Goal: Task Accomplishment & Management: Use online tool/utility

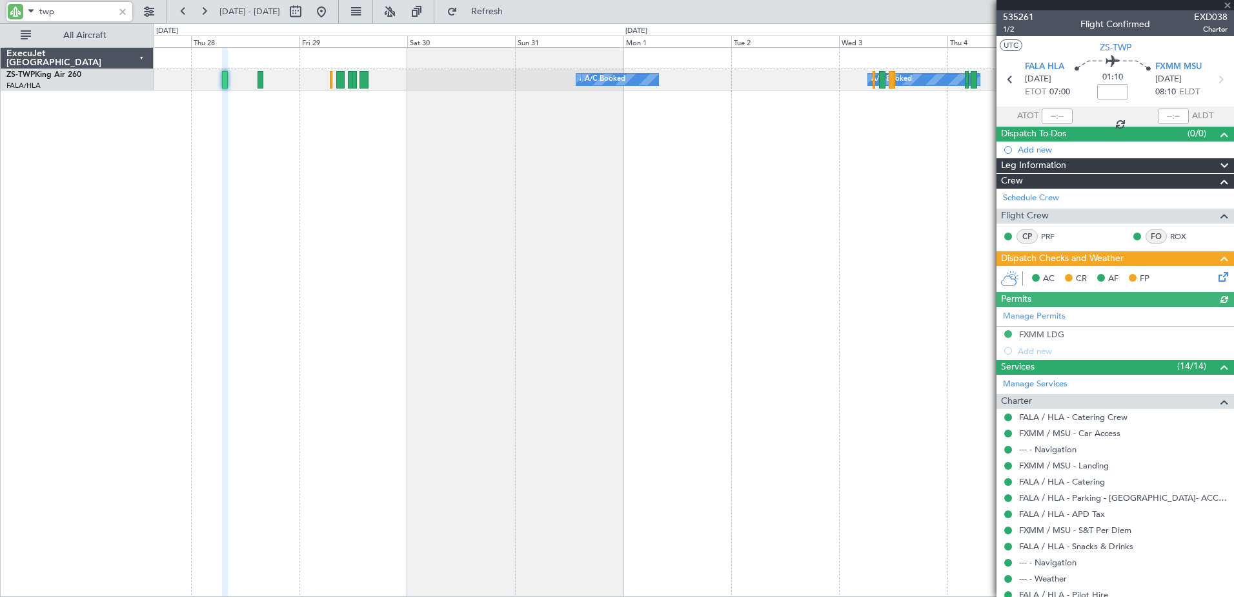
click at [1234, 390] on html "twp [DATE] - [DATE] Refresh Quick Links All Aircraft A/C Booked A/C Booked A/C …" at bounding box center [617, 298] width 1234 height 597
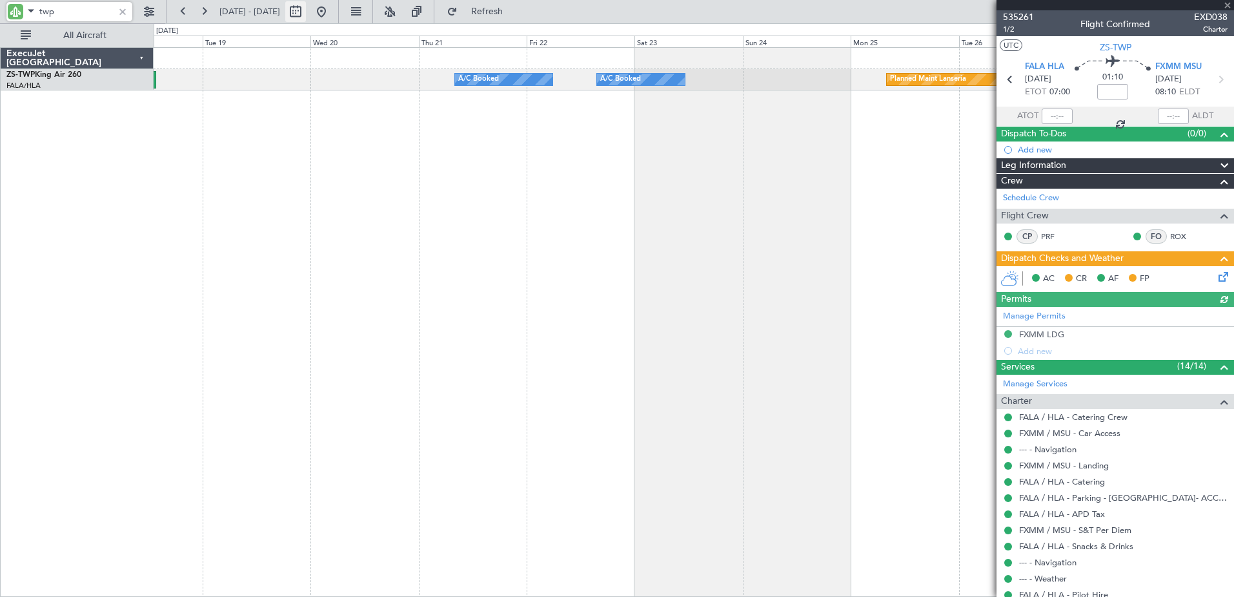
type input "twp"
click at [306, 5] on button at bounding box center [295, 11] width 21 height 21
select select "8"
select select "2025"
click at [306, 8] on button at bounding box center [295, 11] width 21 height 21
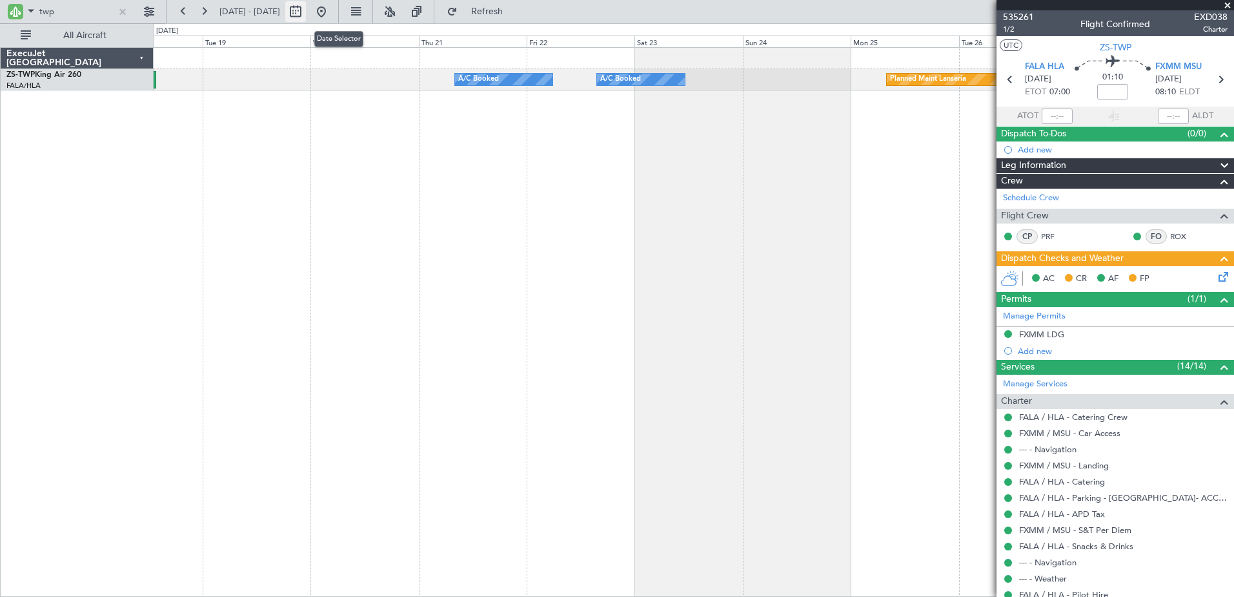
select select "8"
select select "2025"
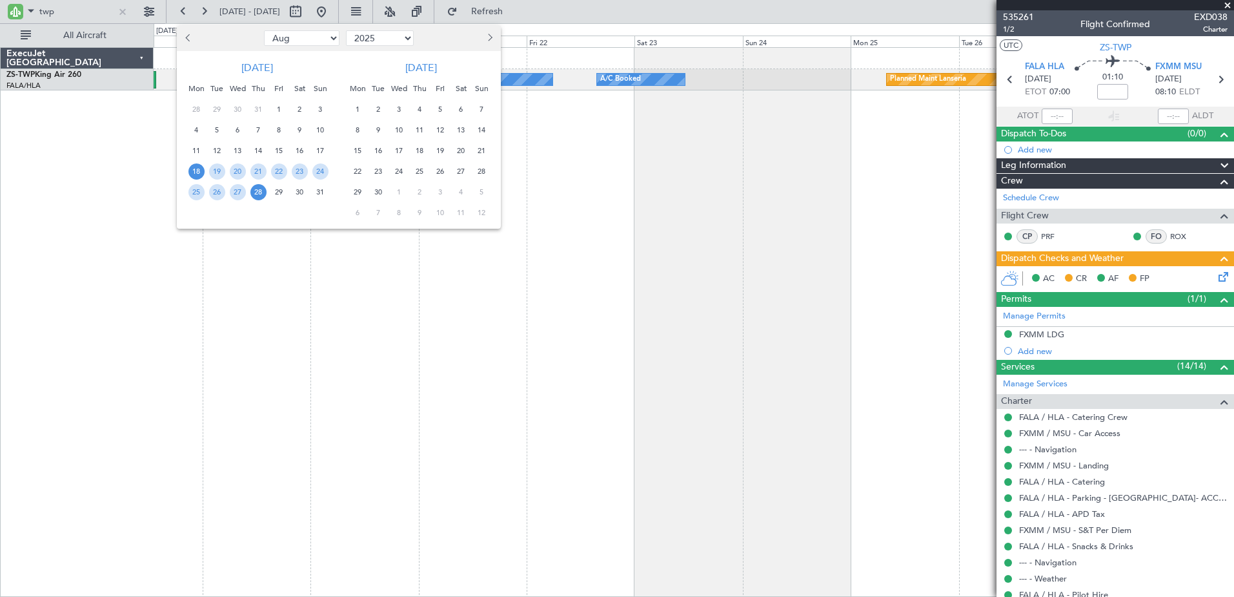
click at [291, 32] on select "Jan Feb Mar Apr May Jun [DATE] Aug Sep Oct Nov Dec" at bounding box center [302, 37] width 76 height 15
select select "5"
click at [264, 30] on select "Jan Feb Mar Apr May Jun [DATE] Aug Sep Oct Nov Dec" at bounding box center [302, 37] width 76 height 15
click at [306, 150] on span "17" at bounding box center [300, 151] width 16 height 16
click at [308, 188] on div "31" at bounding box center [299, 191] width 21 height 21
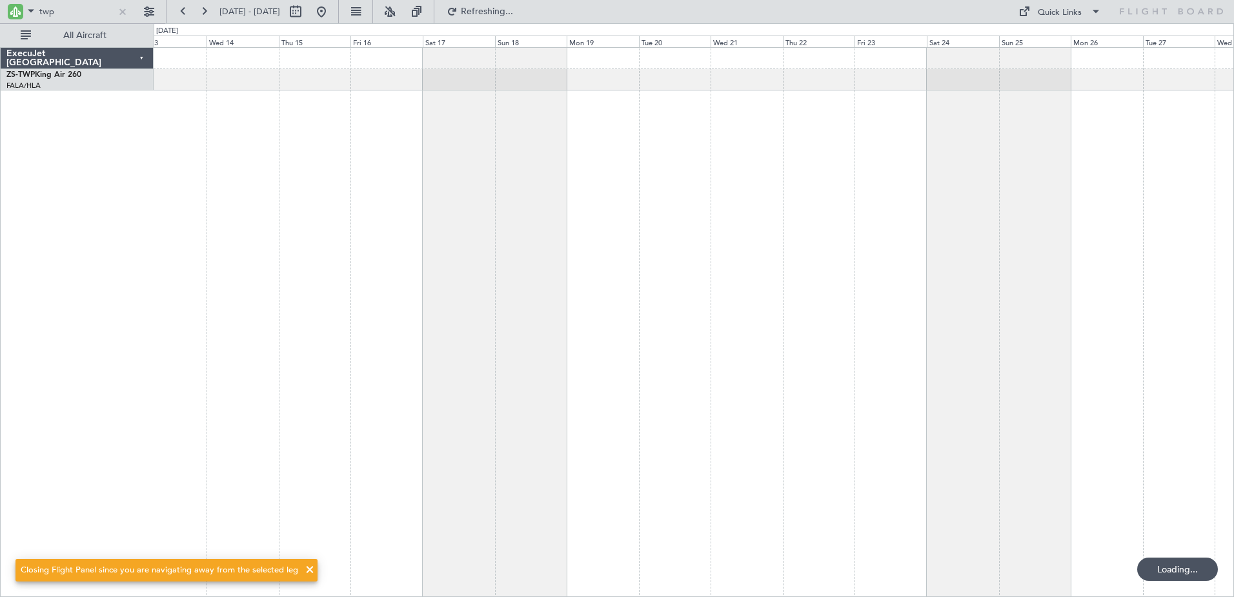
click at [729, 196] on div at bounding box center [694, 321] width 1081 height 549
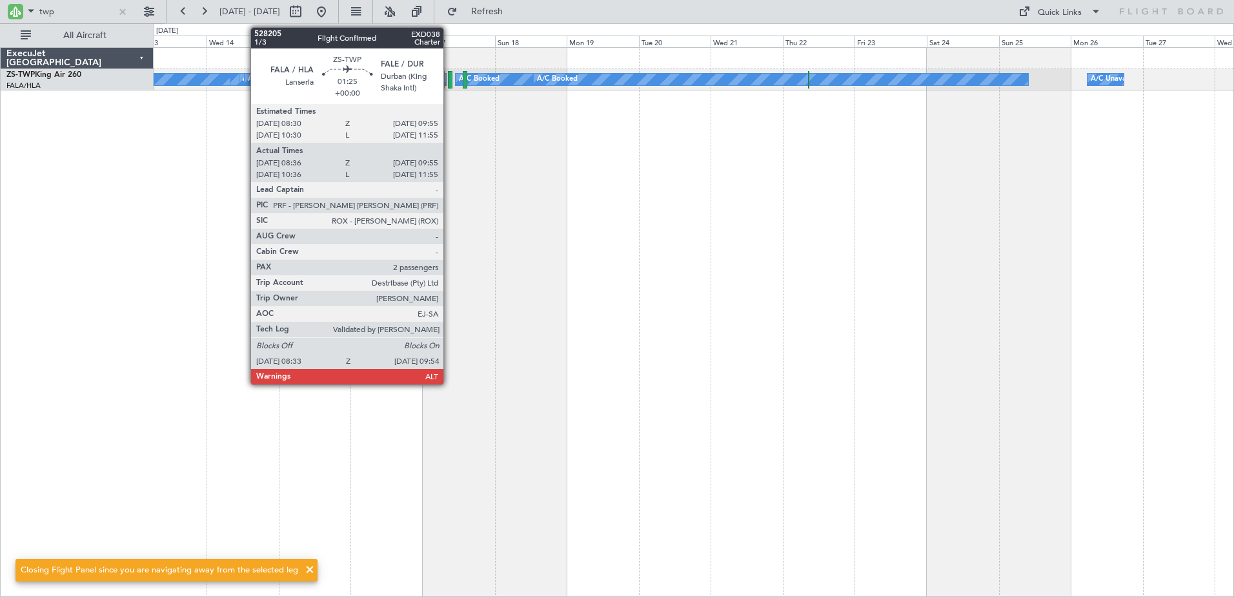
click at [449, 78] on div at bounding box center [450, 79] width 5 height 17
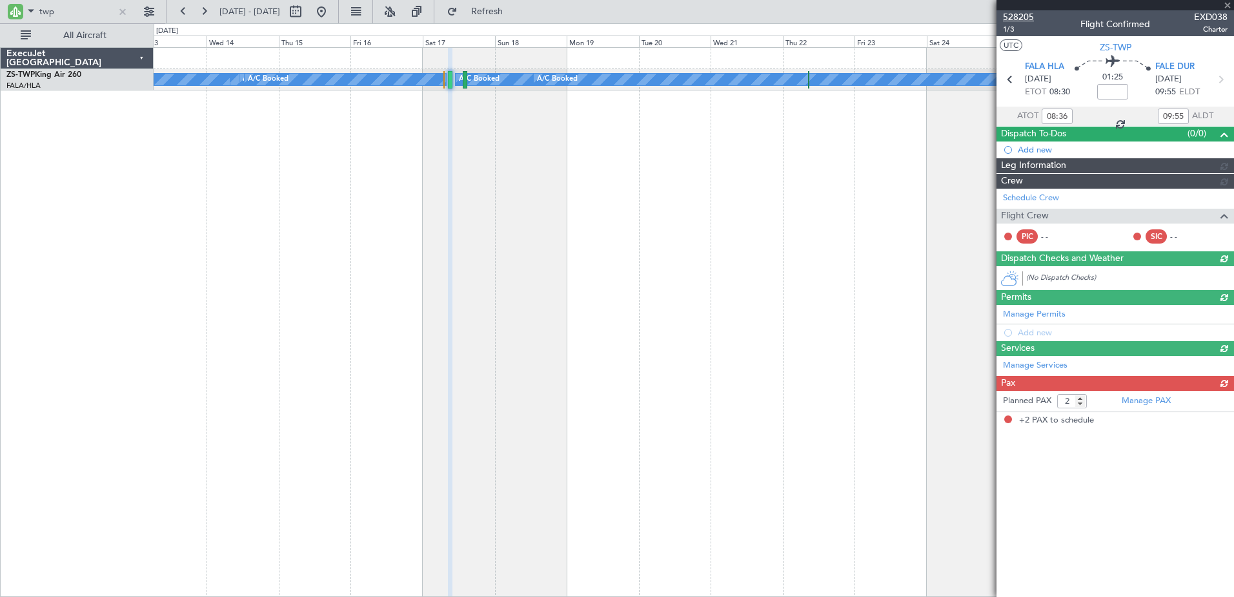
click at [1025, 17] on span "528205" at bounding box center [1018, 17] width 31 height 14
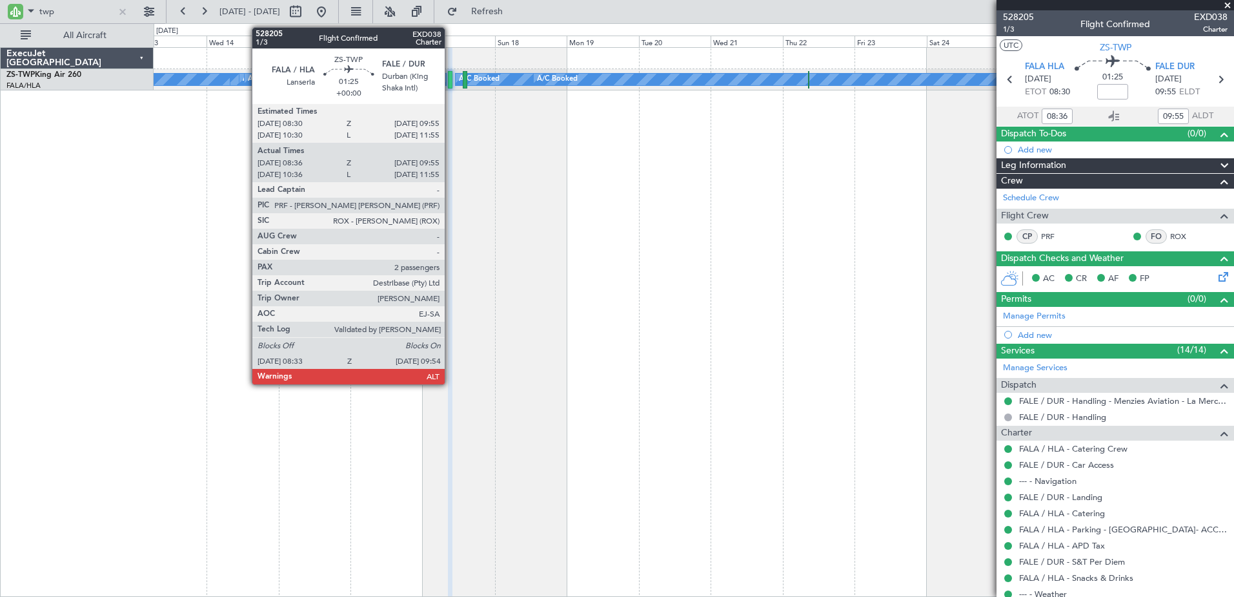
click at [451, 83] on div at bounding box center [450, 79] width 5 height 17
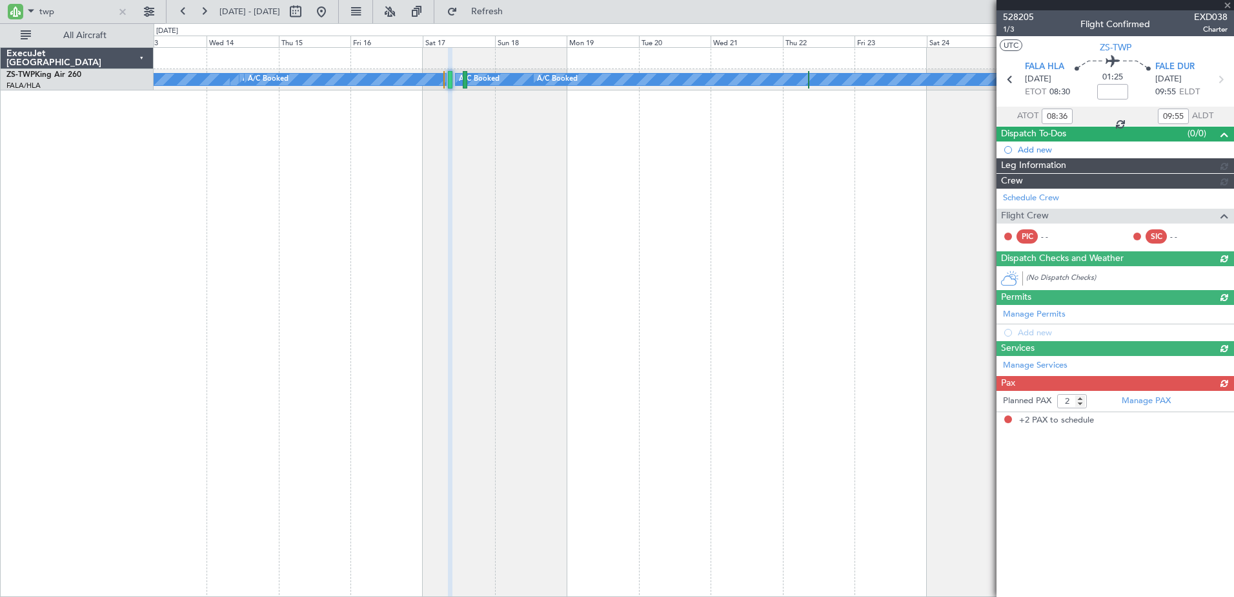
type input "10:36"
type input "11:55"
type input "08:36"
type input "09:55"
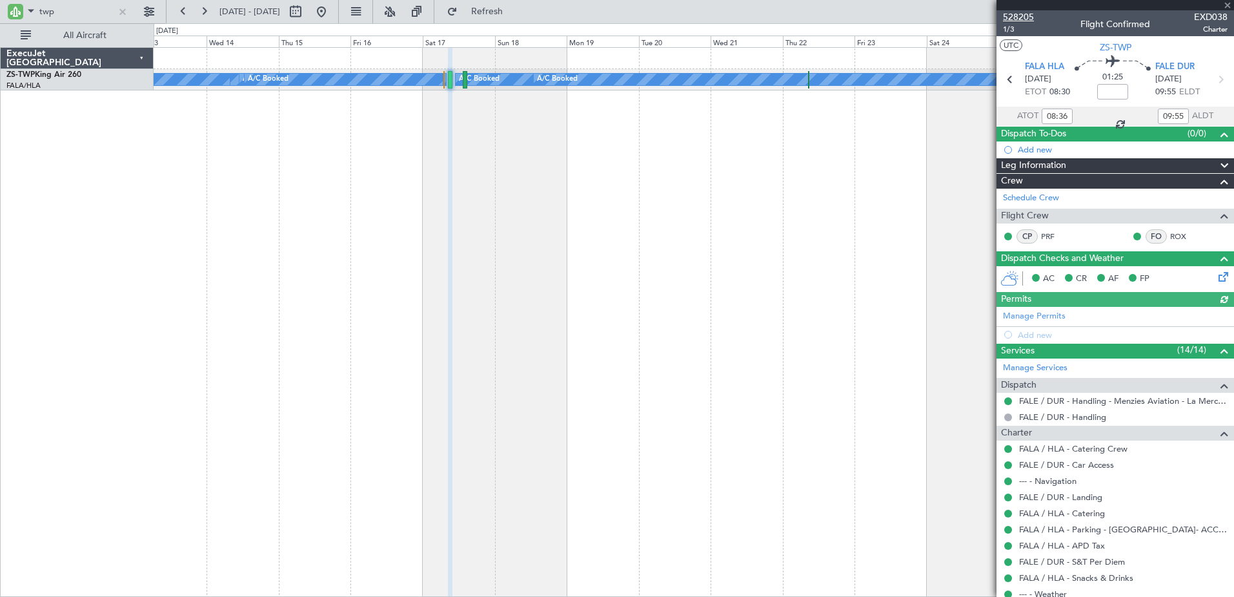
click at [1022, 13] on span "528205" at bounding box center [1018, 17] width 31 height 14
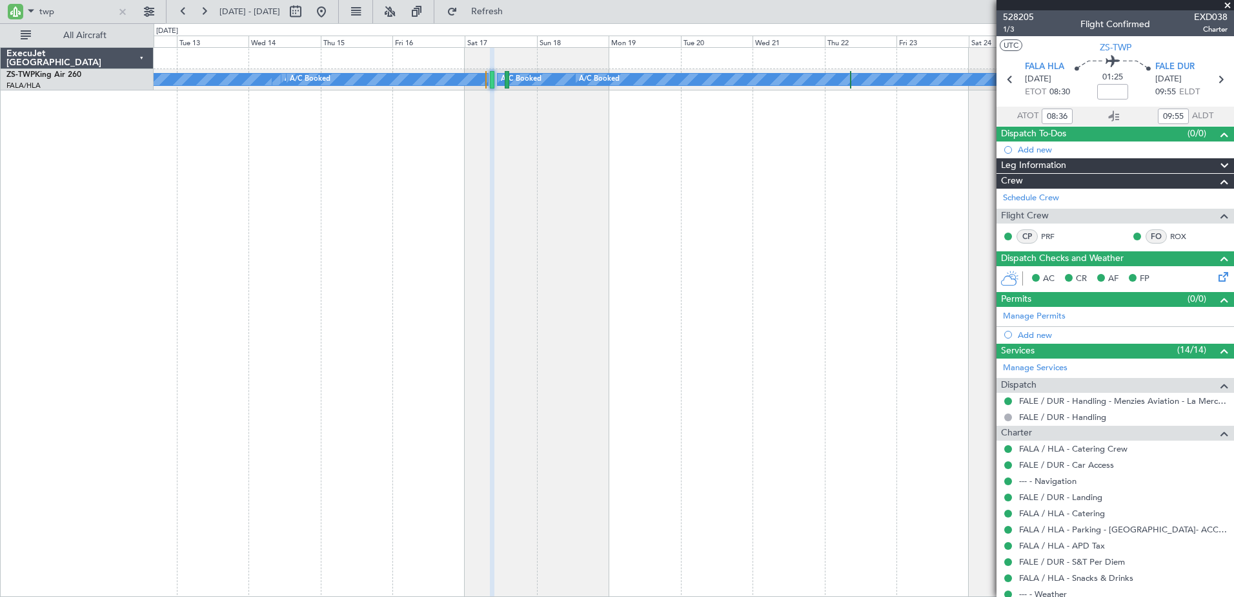
click at [438, 194] on div "A/C Booked A/C Booked A/C Booked A/C Booked A/C Booked A/C Unavailable A/C Book…" at bounding box center [694, 321] width 1081 height 549
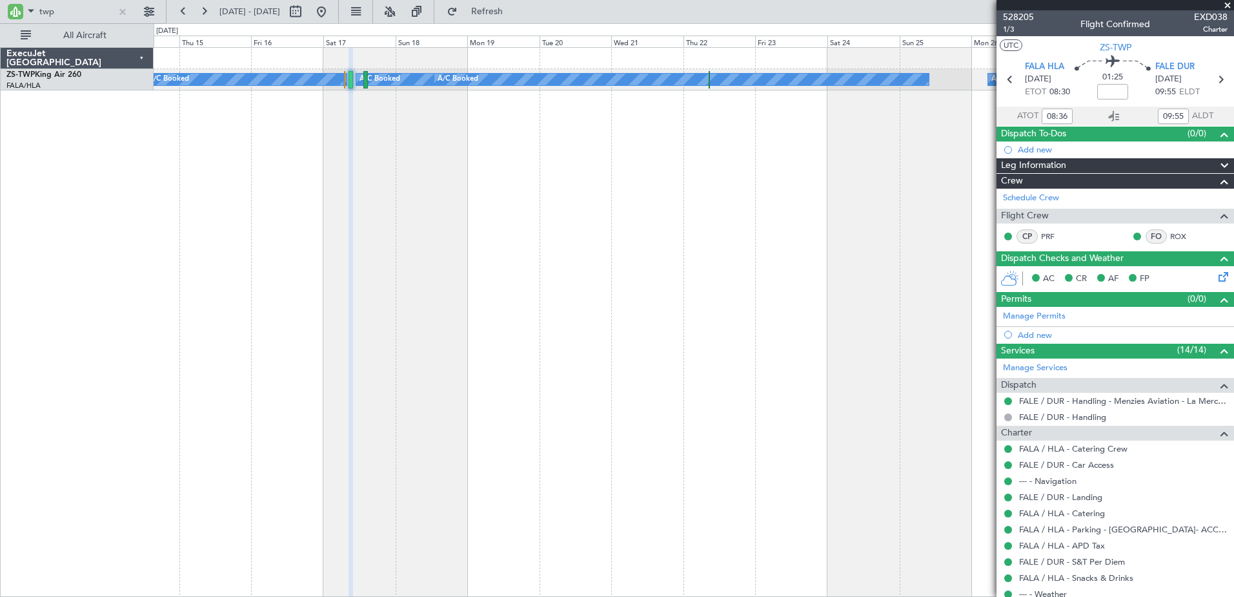
click at [571, 287] on div "A/C Booked A/C Booked A/C Booked A/C Booked A/C Booked A/C Unavailable A/C Book…" at bounding box center [694, 321] width 1081 height 549
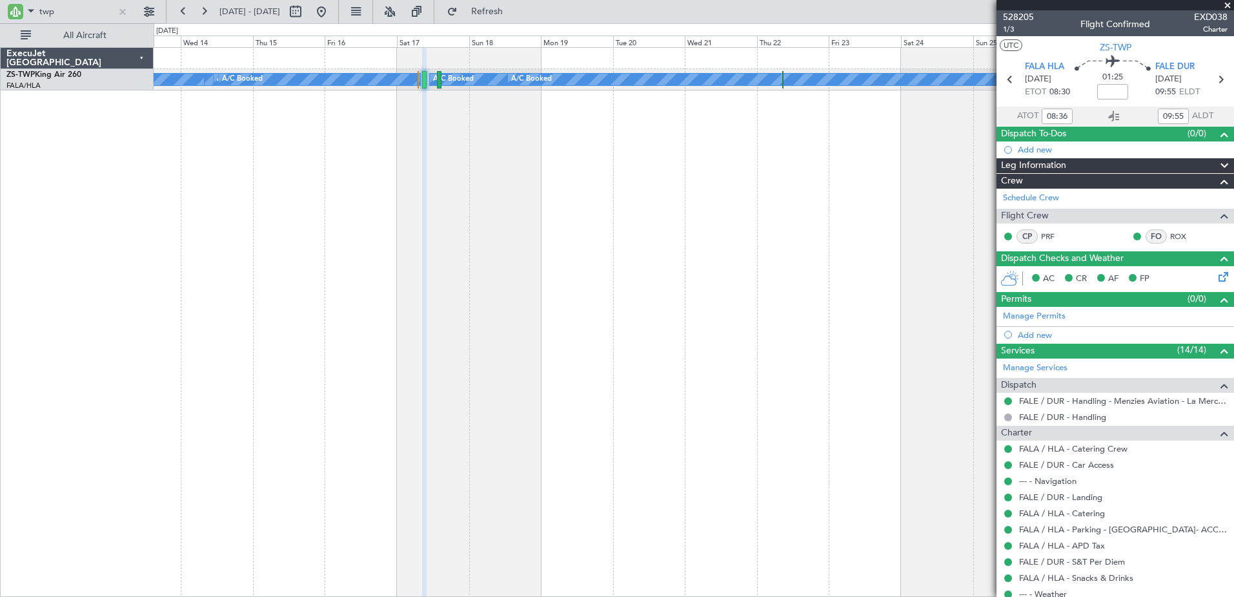
click at [414, 243] on div "A/C Booked A/C Booked A/C Booked A/C Booked A/C Booked A/C Unavailable A/C Book…" at bounding box center [694, 321] width 1081 height 549
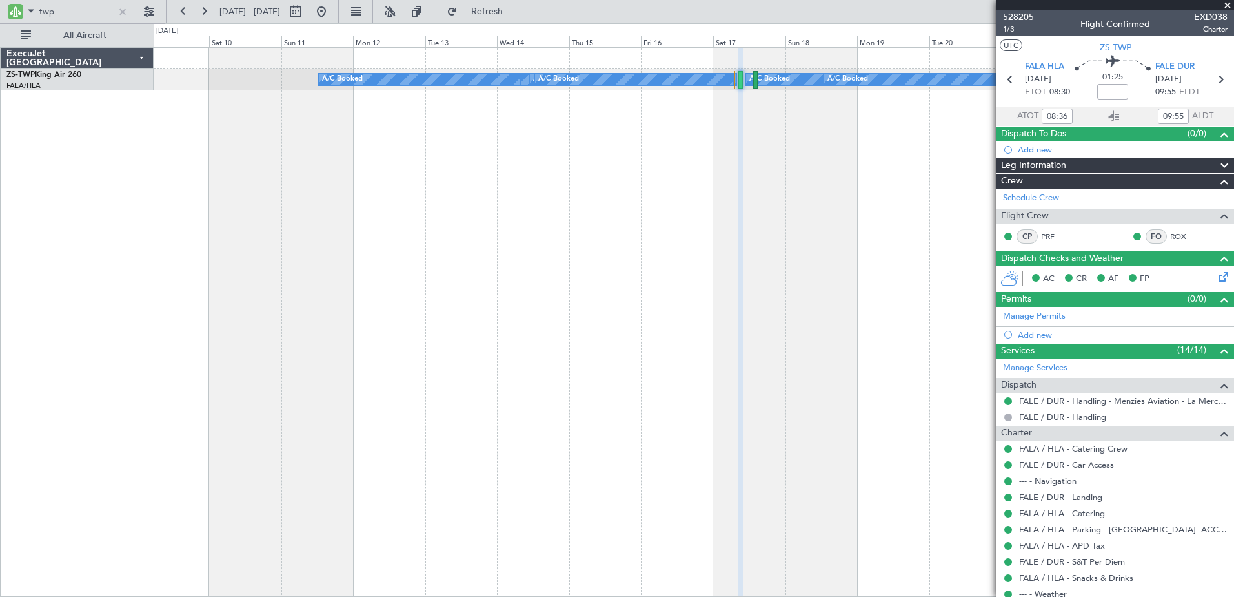
click at [544, 316] on div "A/C Booked A/C Booked A/C Booked A/C Booked A/C Booked A/C Booked A/C Unavailab…" at bounding box center [694, 321] width 1081 height 549
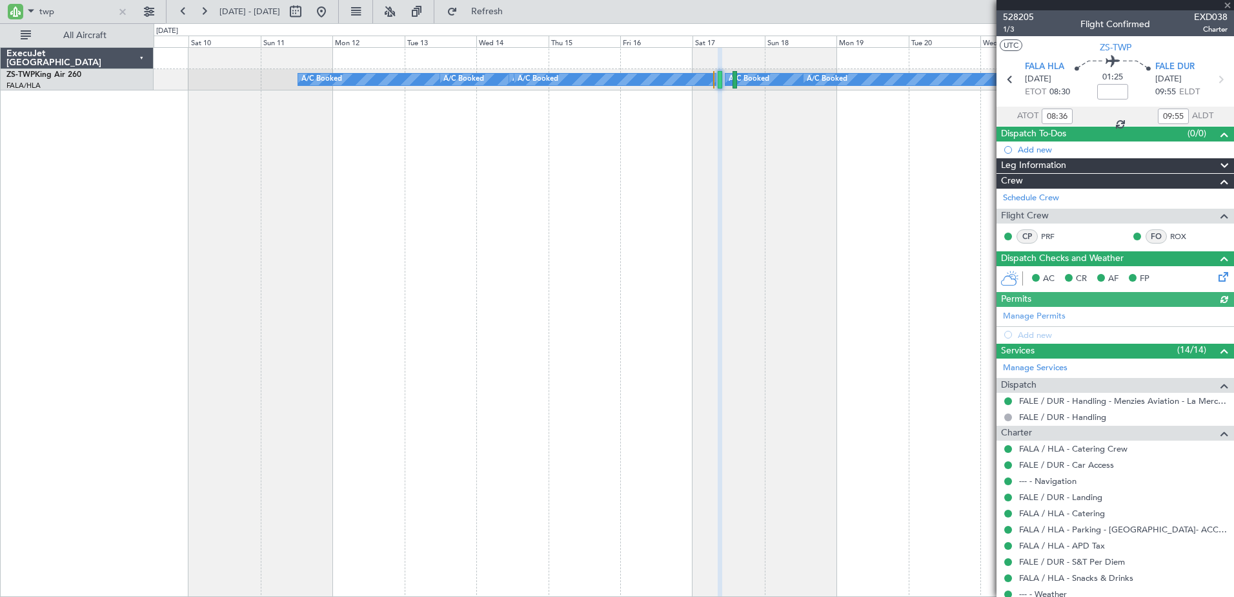
click at [290, 259] on div "A/C Booked A/C Booked A/C Booked A/C Booked A/C Booked A/C Booked A/C Unavailab…" at bounding box center [694, 321] width 1081 height 549
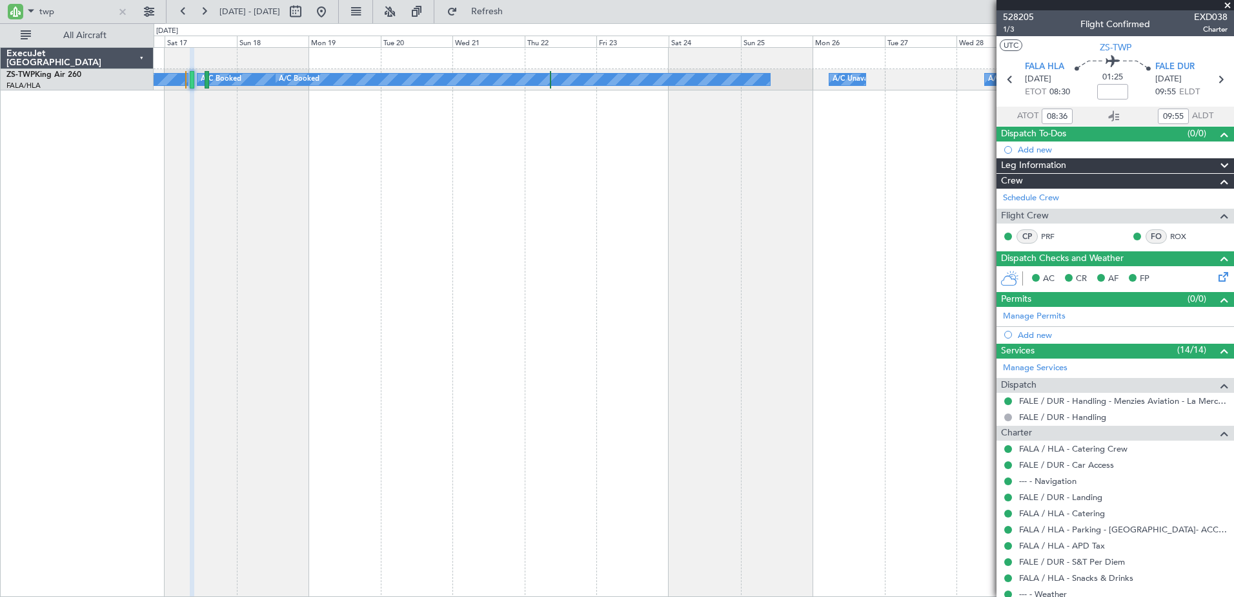
click at [405, 241] on div "A/C Booked A/C Booked A/C Booked A/C Booked A/C Booked A/C Unavailable A/C Book…" at bounding box center [694, 321] width 1081 height 549
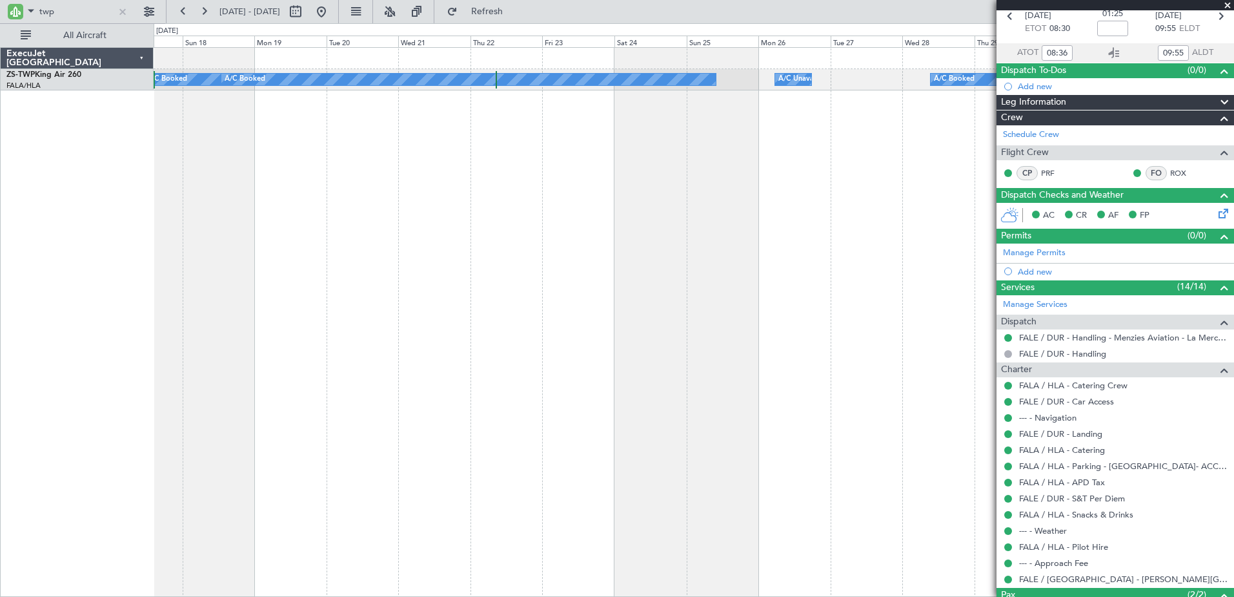
scroll to position [148, 0]
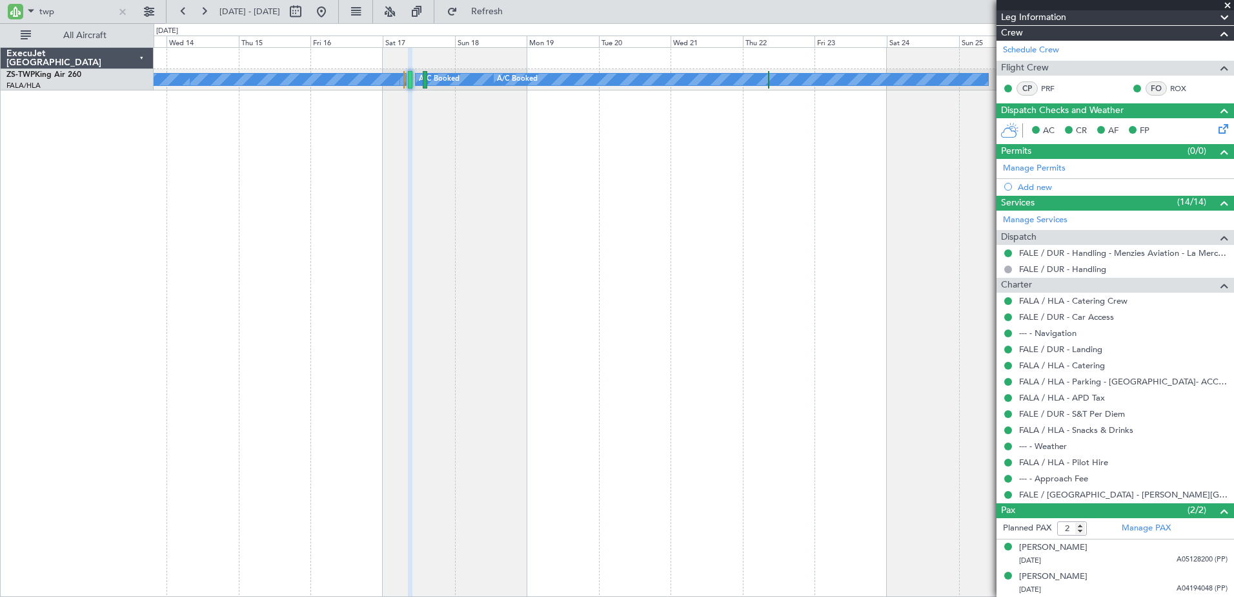
click at [651, 414] on div "A/C Booked A/C Booked A/C Unavailable A/C Booked A/C Booked A/C Booked A/C Book…" at bounding box center [694, 321] width 1081 height 549
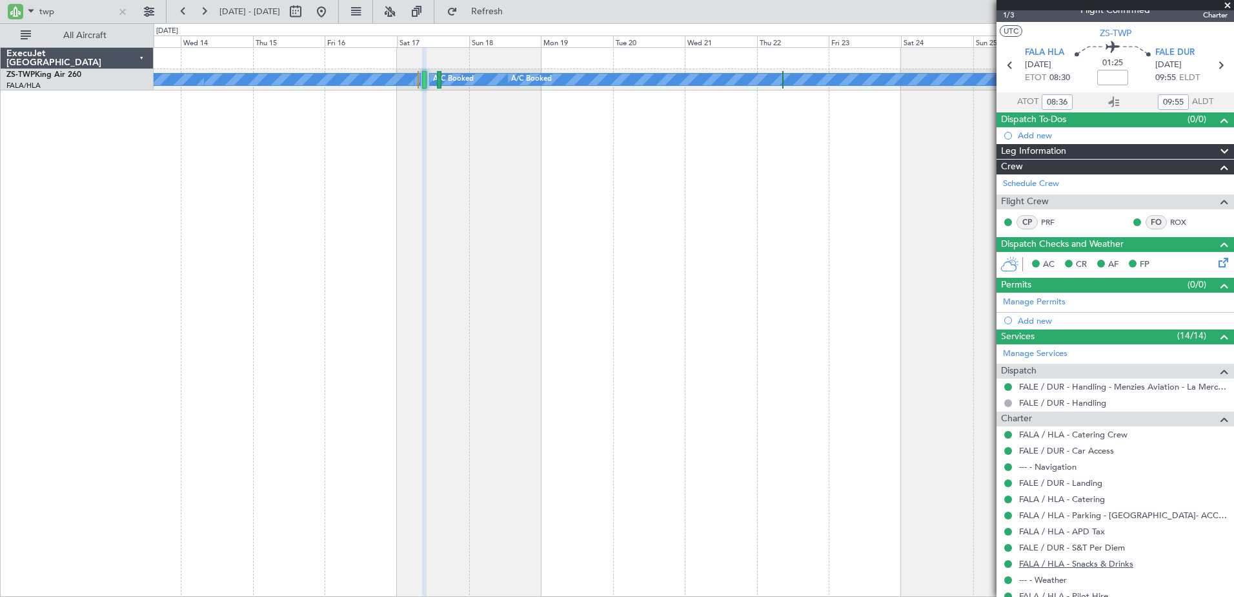
scroll to position [0, 0]
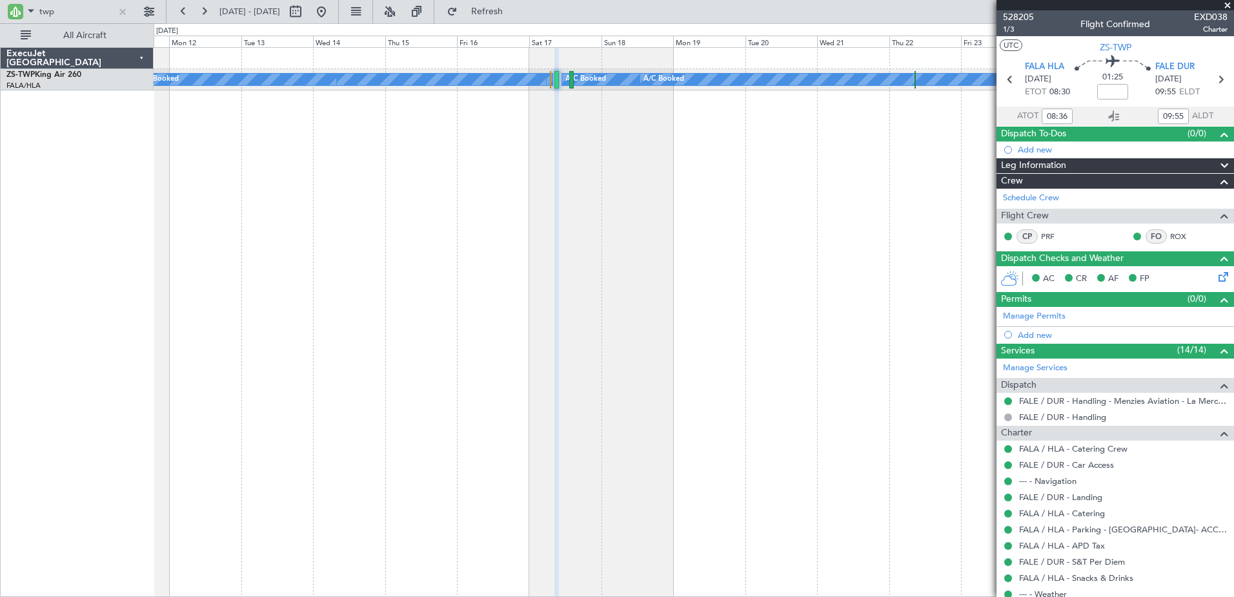
click at [393, 378] on div "A/C Booked A/C Booked A/C Unavailable A/C Booked A/C Booked A/C Booked A/C Book…" at bounding box center [694, 321] width 1081 height 549
